Goal: Information Seeking & Learning: Learn about a topic

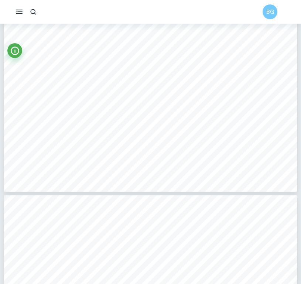
scroll to position [3237, 0]
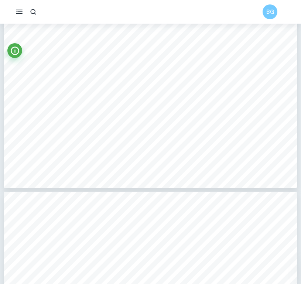
click at [51, 109] on span "The wind speed can be controlled by the control instrumentation unit (not shown)" at bounding box center [144, 108] width 211 height 6
drag, startPoint x: 36, startPoint y: 107, endPoint x: 127, endPoint y: 103, distance: 91.3
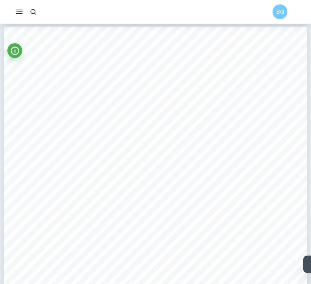
scroll to position [3330, 0]
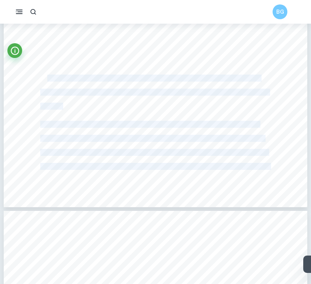
drag, startPoint x: 47, startPoint y: 78, endPoint x: 85, endPoint y: 82, distance: 37.5
click at [118, 139] on span "that the wind tunnel is connected to. The air is accelerated through the honeyc…" at bounding box center [151, 138] width 223 height 6
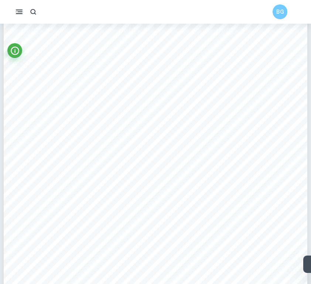
scroll to position [4074, 0]
click at [139, 47] on div "10 Procedure The AF1300C airfoil is aligned to the 0-degree marking on the mode…" at bounding box center [155, 114] width 303 height 429
click at [121, 77] on div "10 Procedure The AF1300C airfoil is aligned to the 0-degree marking on the mode…" at bounding box center [155, 114] width 303 height 429
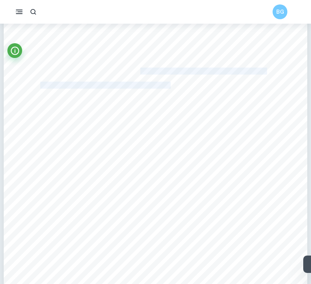
drag, startPoint x: 139, startPoint y: 69, endPoint x: 169, endPoint y: 82, distance: 32.9
click at [169, 82] on div "10 Procedure The AF1300C airfoil is aligned to the 0-degree marking on the mode…" at bounding box center [155, 114] width 303 height 429
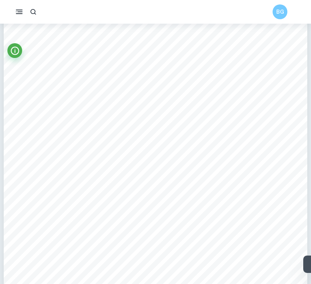
click at [207, 70] on span "the -5-degree angle of attack). The wind tunnel is switched on using the contro…" at bounding box center [152, 71] width 225 height 6
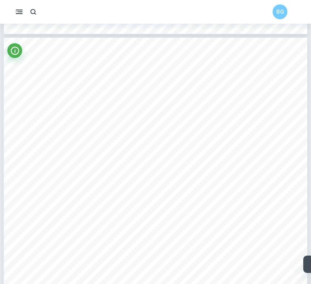
scroll to position [5240, 0]
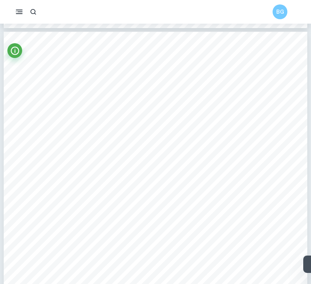
drag, startPoint x: 51, startPoint y: 94, endPoint x: 120, endPoint y: 100, distance: 69.6
click at [121, 100] on div "13 Secondary Experiment (Computational) Airfoil Design and Domain Creation In o…" at bounding box center [155, 246] width 303 height 429
drag, startPoint x: 58, startPoint y: 103, endPoint x: 166, endPoint y: 114, distance: 108.3
click at [166, 114] on div "13 Secondary Experiment (Computational) Airfoil Design and Domain Creation In o…" at bounding box center [155, 246] width 303 height 429
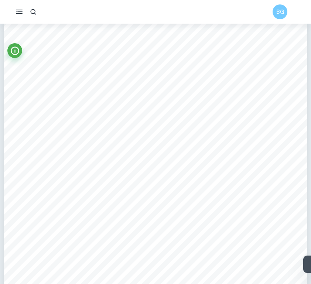
scroll to position [8712, 0]
